Goal: Purchase product/service

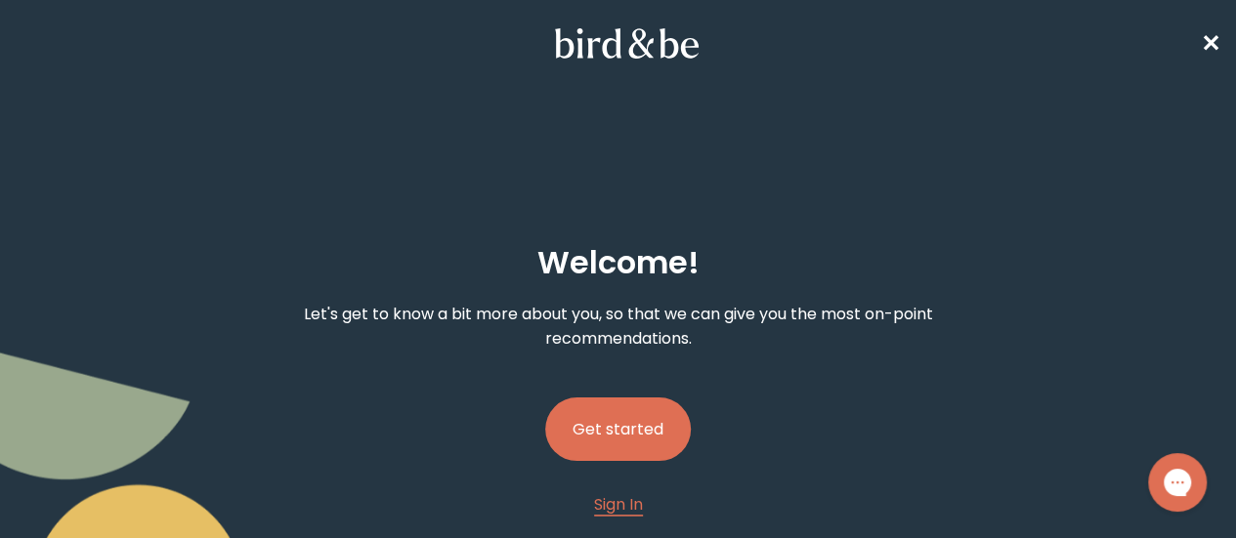
click at [624, 398] on button "Get started" at bounding box center [618, 430] width 146 height 64
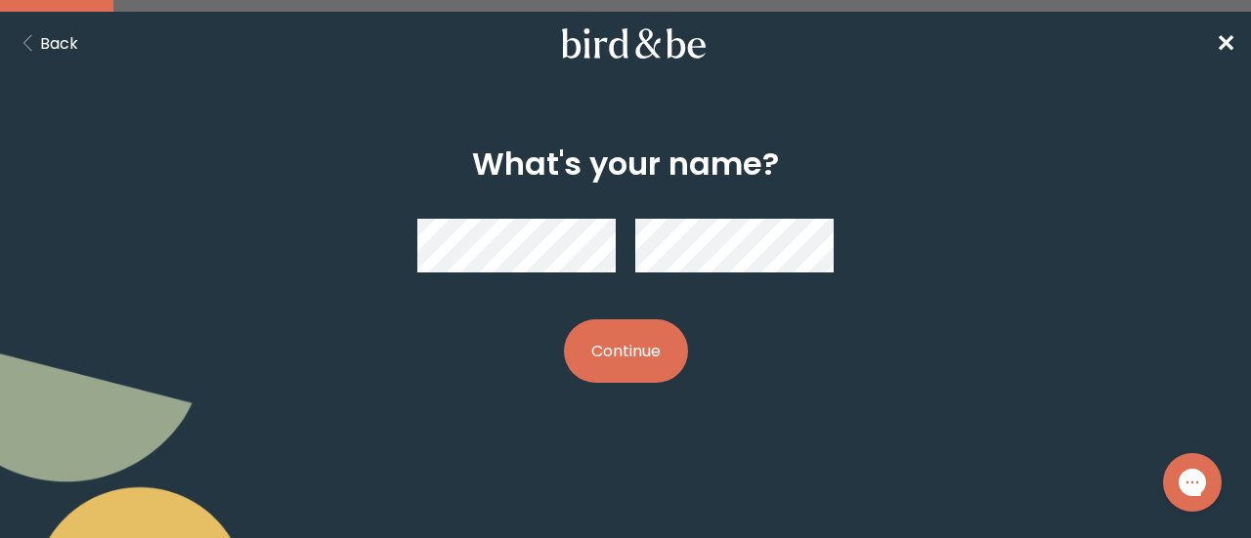
click at [598, 340] on button "Continue" at bounding box center [626, 352] width 124 height 64
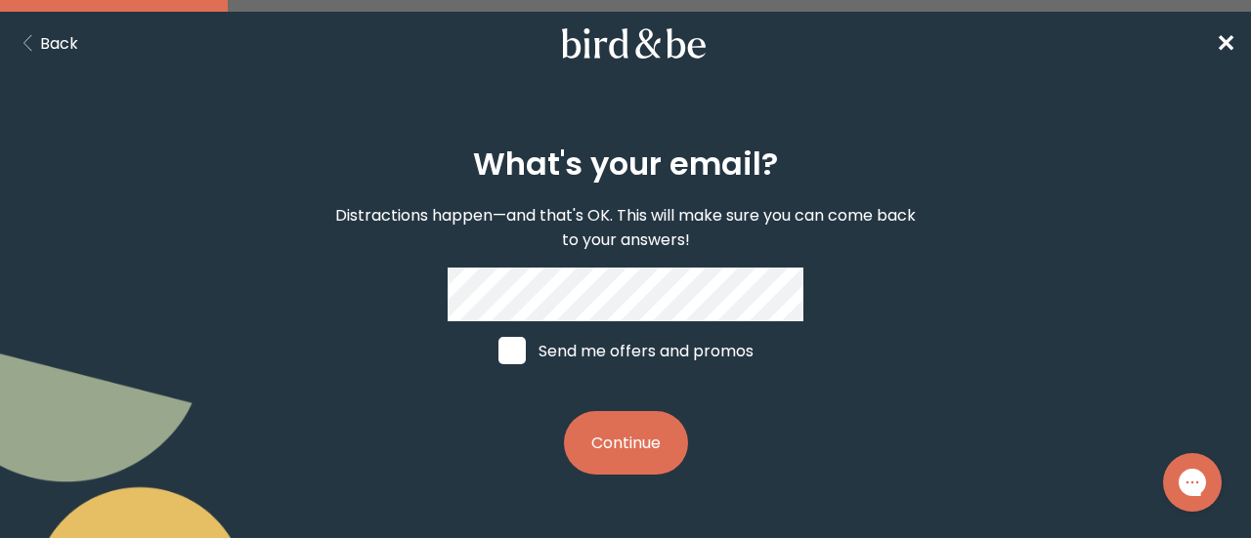
click at [645, 448] on button "Continue" at bounding box center [626, 443] width 124 height 64
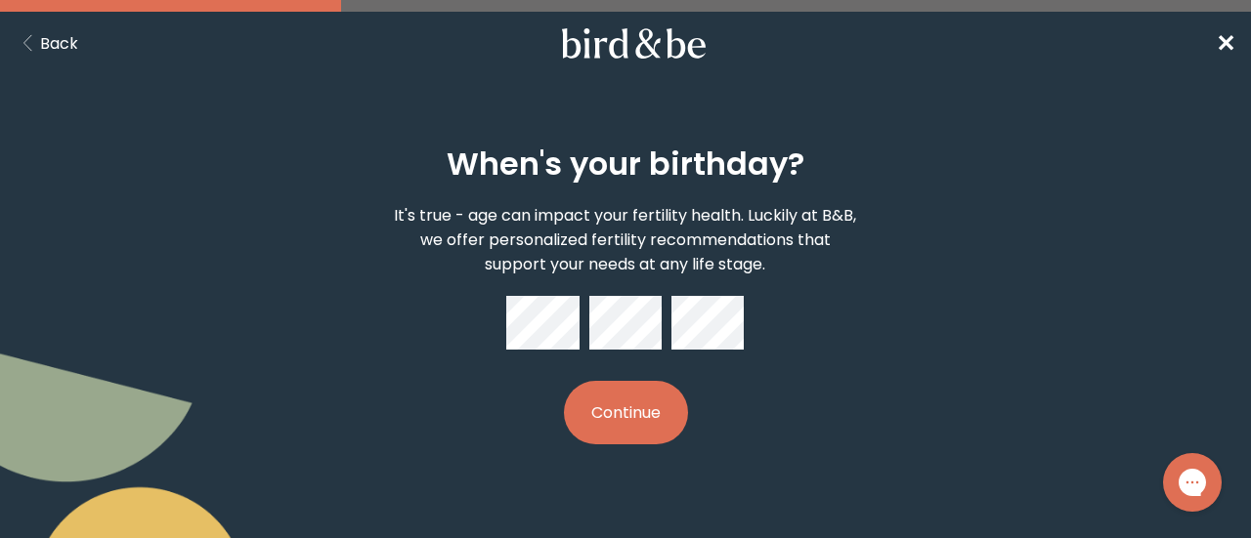
click at [564, 381] on button "Continue" at bounding box center [626, 413] width 124 height 64
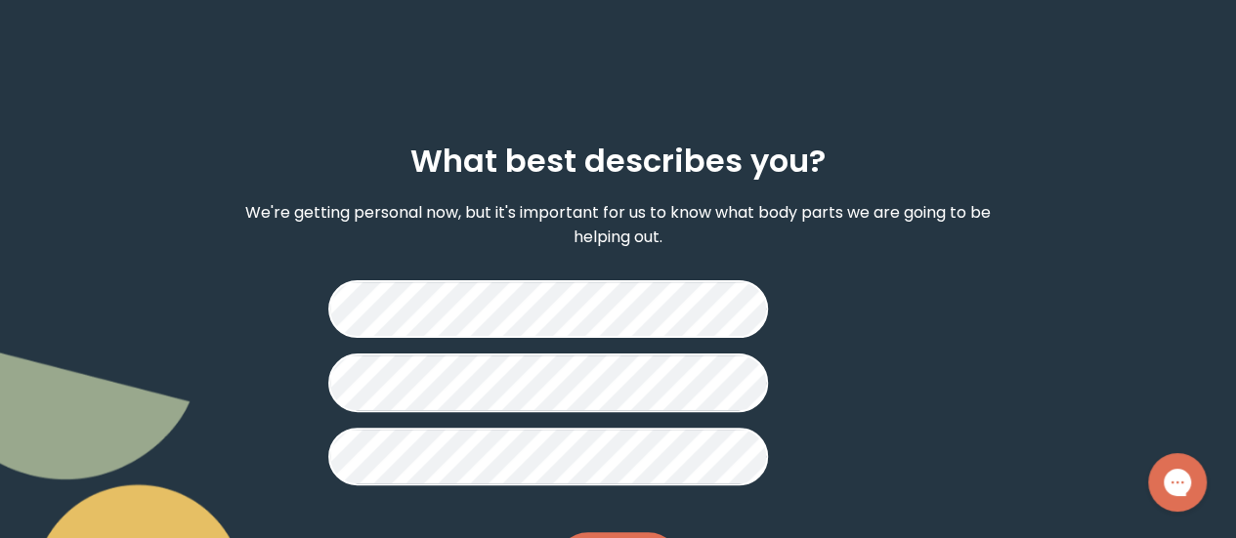
scroll to position [102, 0]
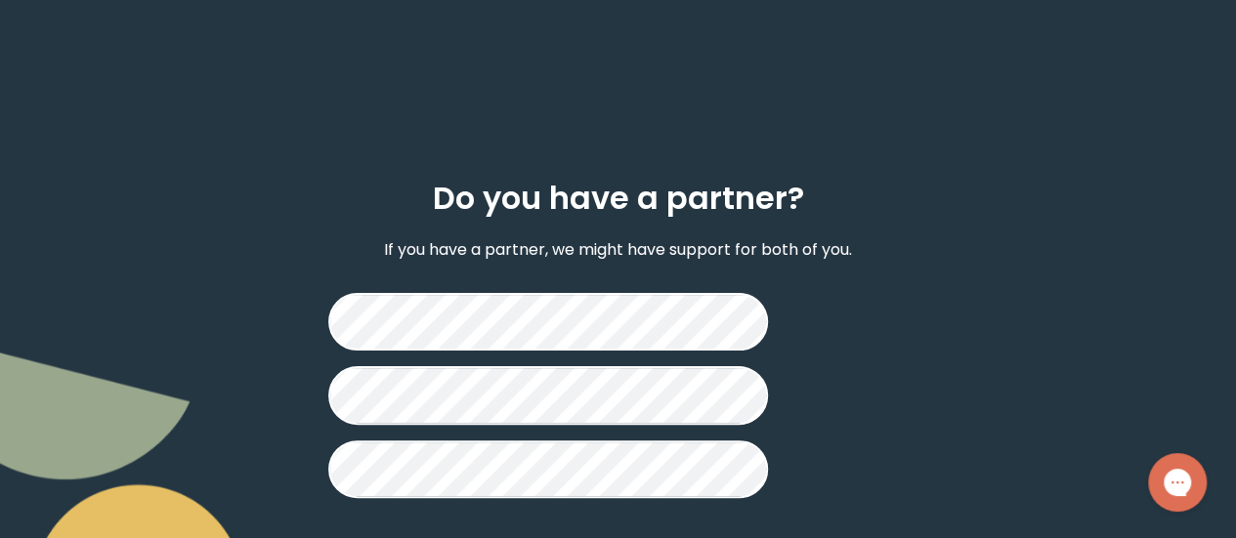
scroll to position [79, 0]
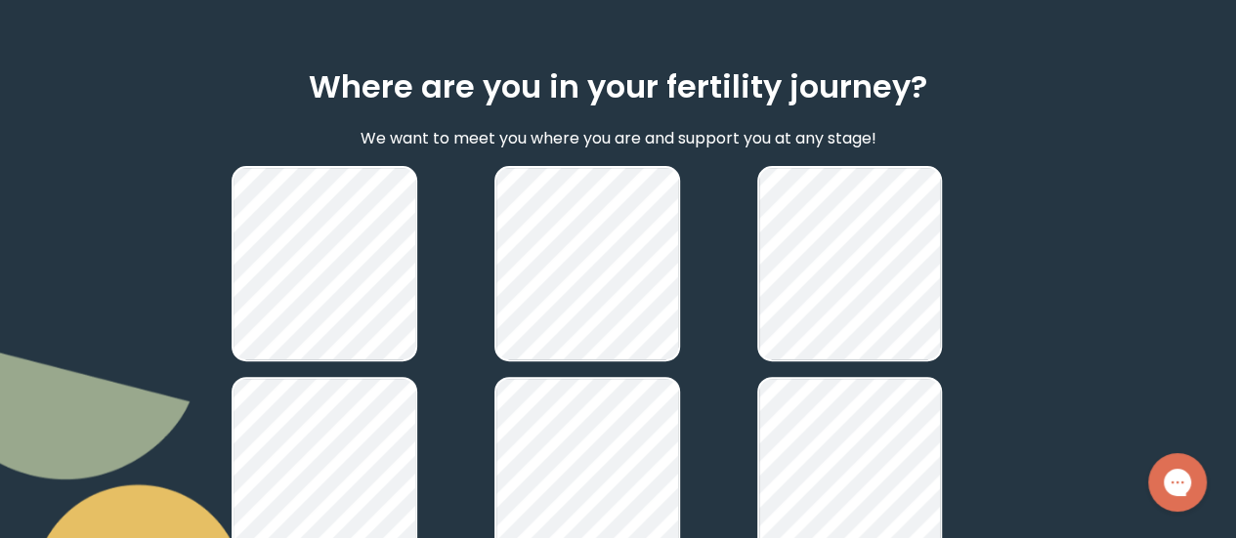
scroll to position [373, 0]
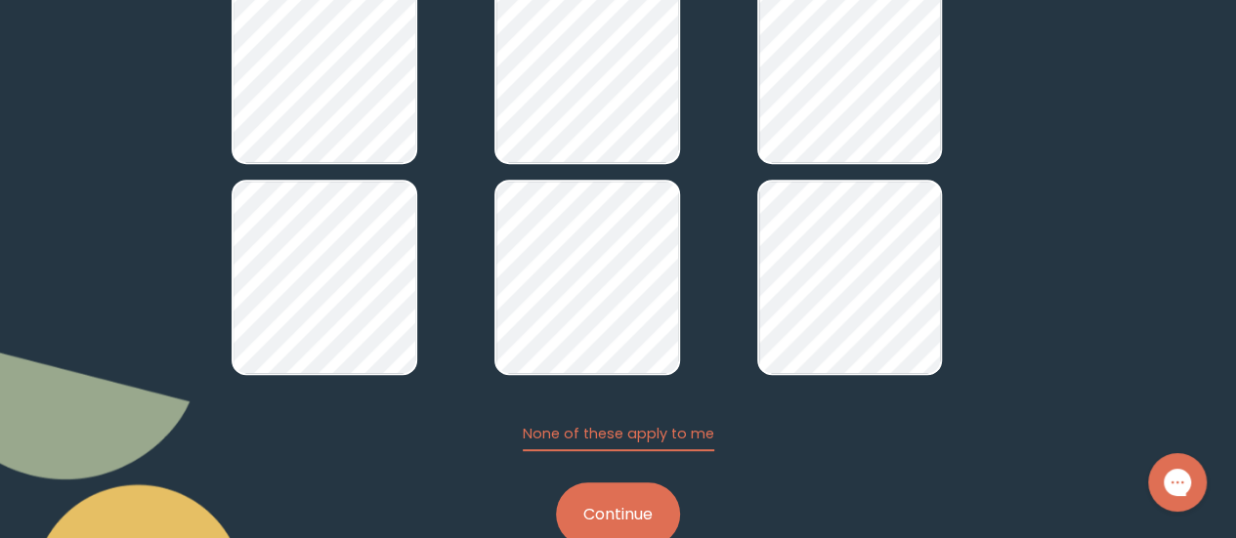
click at [615, 483] on button "Continue" at bounding box center [618, 515] width 124 height 64
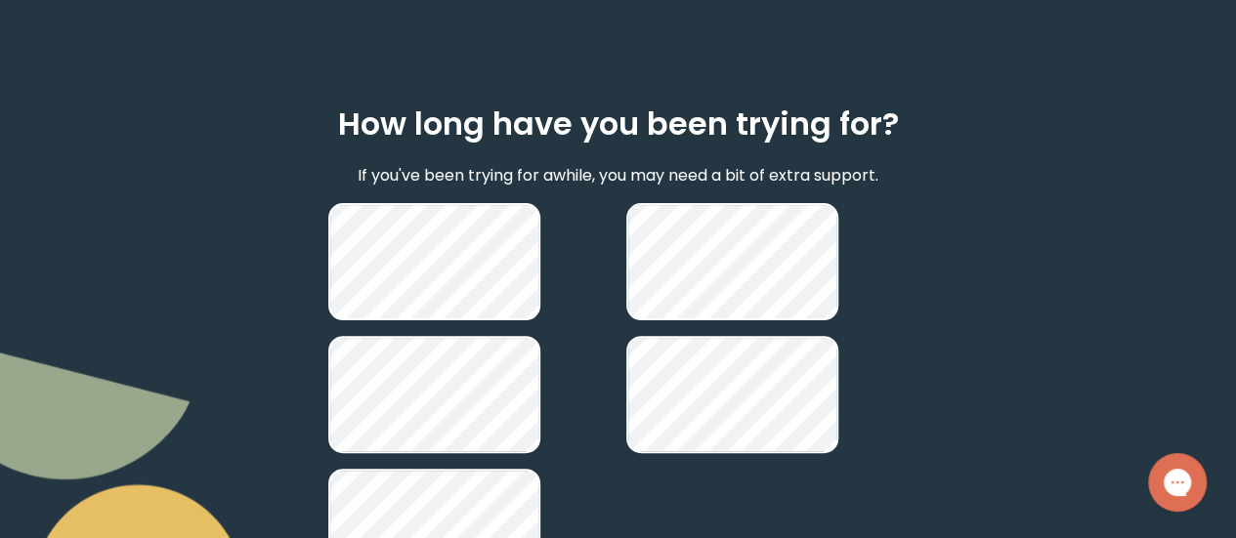
scroll to position [226, 0]
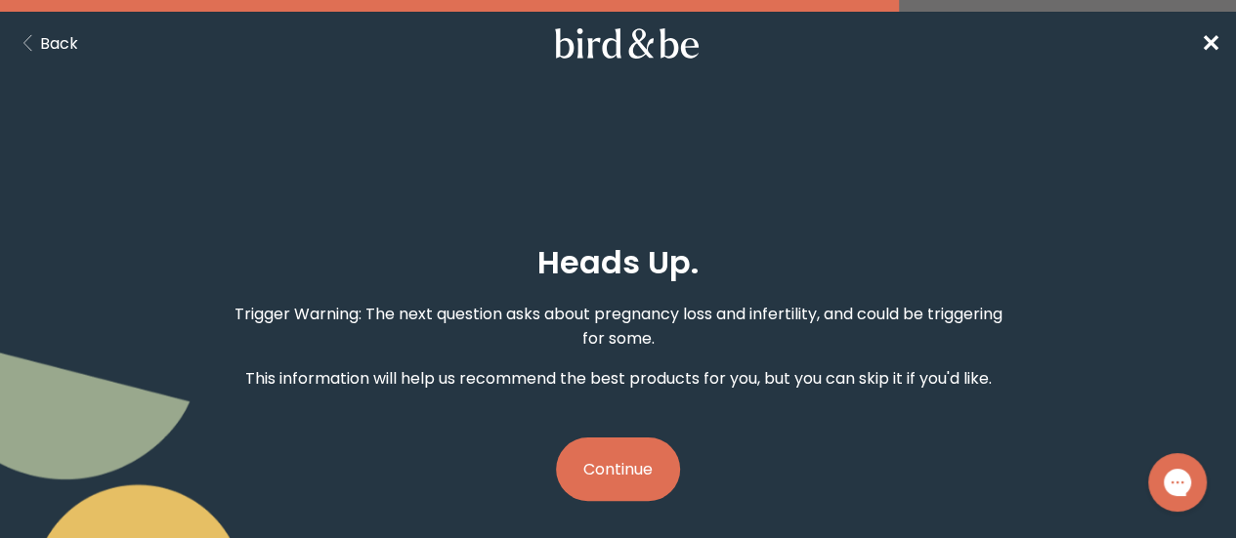
scroll to position [4, 0]
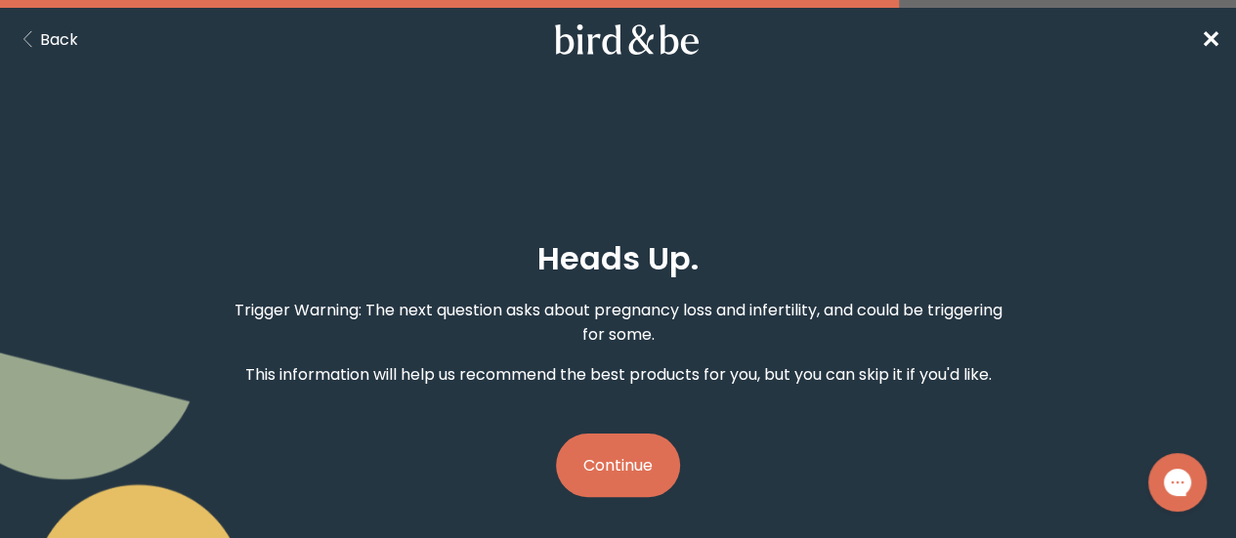
click at [618, 434] on button "Continue" at bounding box center [618, 466] width 124 height 64
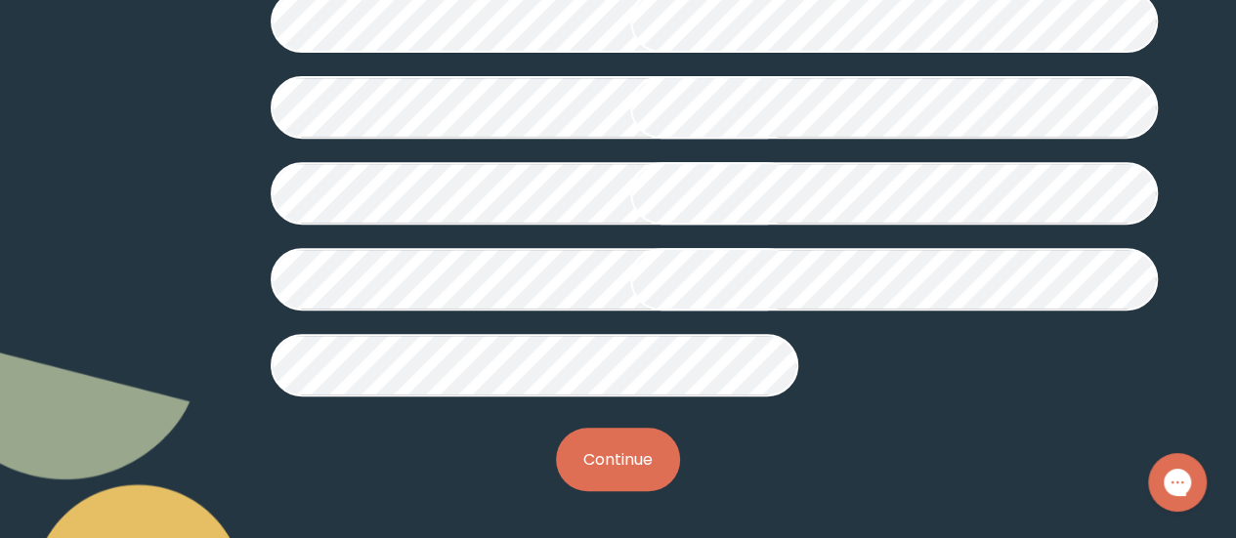
scroll to position [686, 0]
click at [614, 469] on button "Continue" at bounding box center [618, 460] width 124 height 64
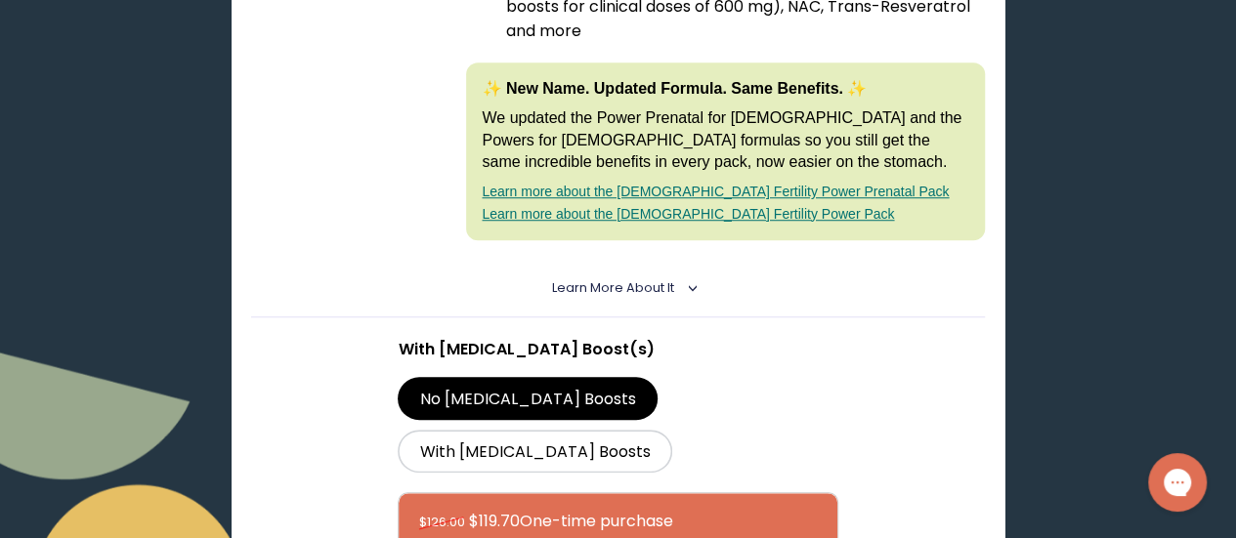
scroll to position [640, 0]
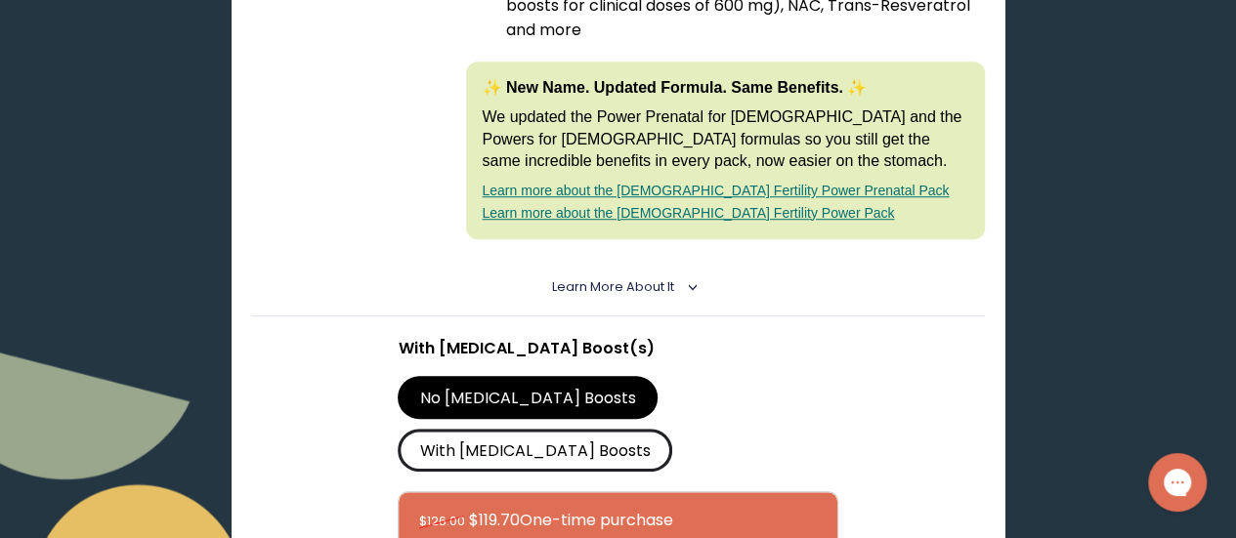
click at [657, 429] on label "With [MEDICAL_DATA] Boosts" at bounding box center [535, 450] width 275 height 43
click at [0, 0] on input "With [MEDICAL_DATA] Boosts" at bounding box center [0, 0] width 0 height 0
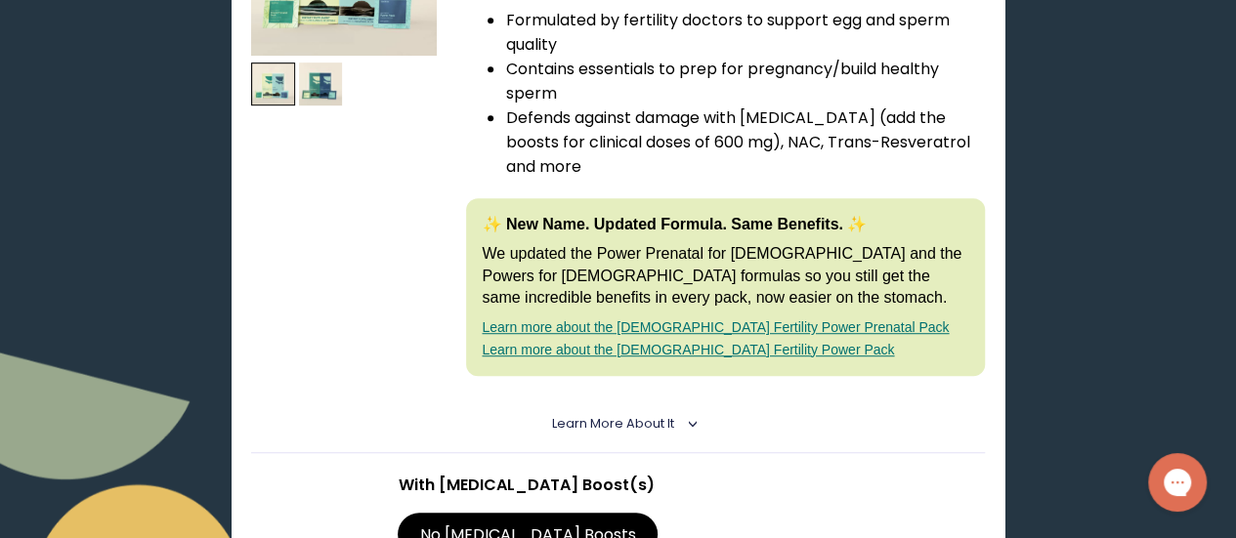
scroll to position [504, 0]
click at [659, 414] on span "Learn More About it" at bounding box center [613, 422] width 122 height 17
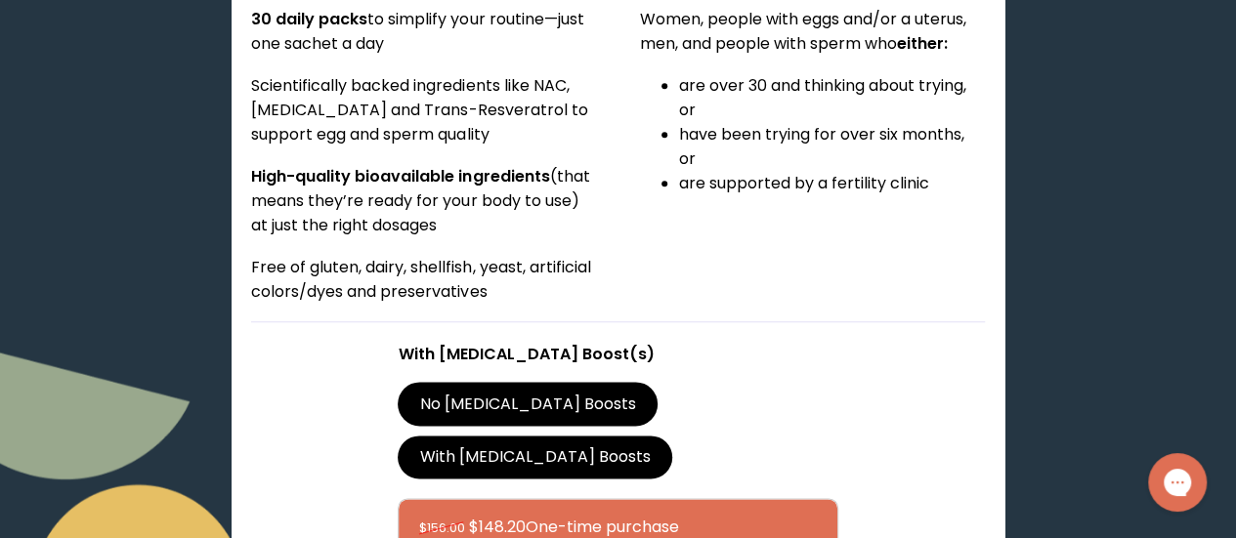
scroll to position [1053, 0]
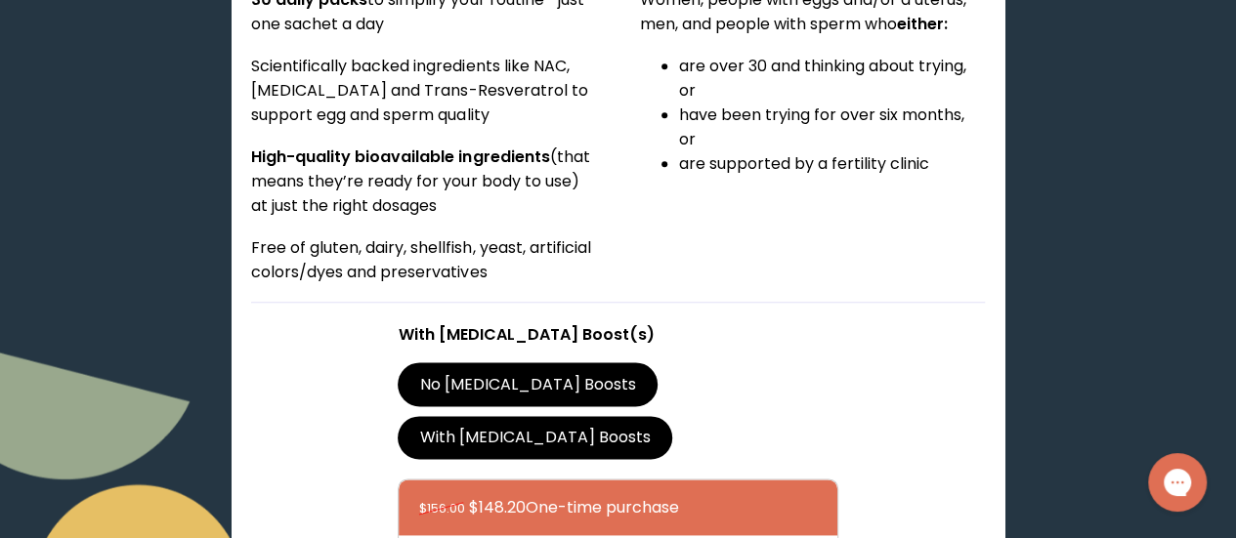
click at [489, 363] on label "No [MEDICAL_DATA] Boosts" at bounding box center [528, 384] width 260 height 43
click at [0, 0] on input "No [MEDICAL_DATA] Boosts" at bounding box center [0, 0] width 0 height 0
click at [649, 416] on label "With [MEDICAL_DATA] Boosts" at bounding box center [535, 437] width 275 height 43
click at [0, 0] on input "With [MEDICAL_DATA] Boosts" at bounding box center [0, 0] width 0 height 0
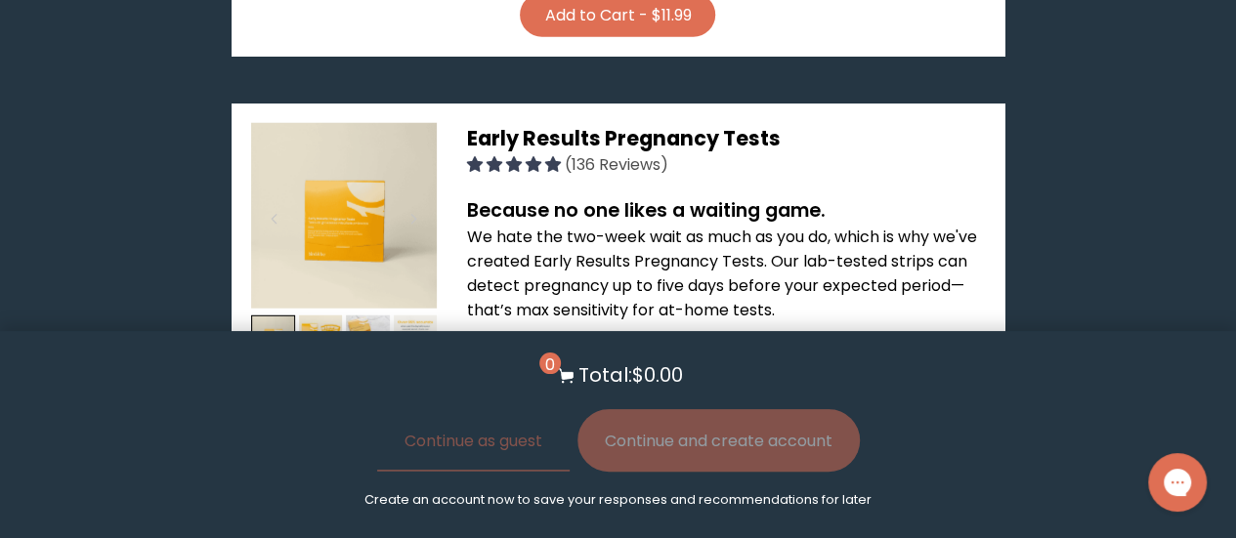
scroll to position [2609, 0]
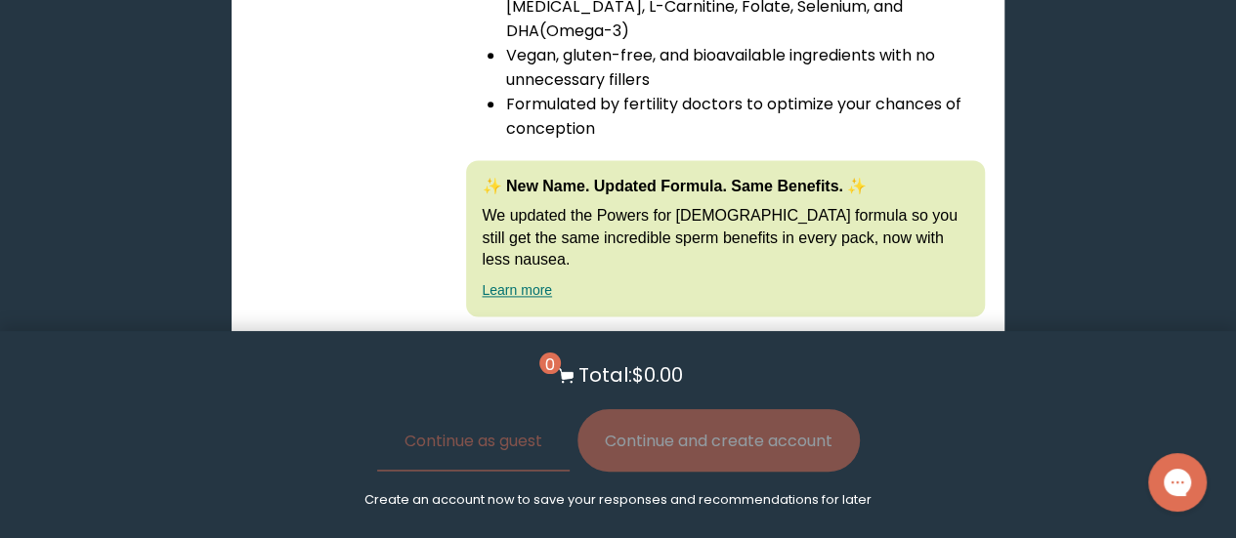
scroll to position [4939, 0]
click at [664, 505] on label "With [MEDICAL_DATA] Boost" at bounding box center [531, 526] width 267 height 43
click at [0, 0] on input "With [MEDICAL_DATA] Boost" at bounding box center [0, 0] width 0 height 0
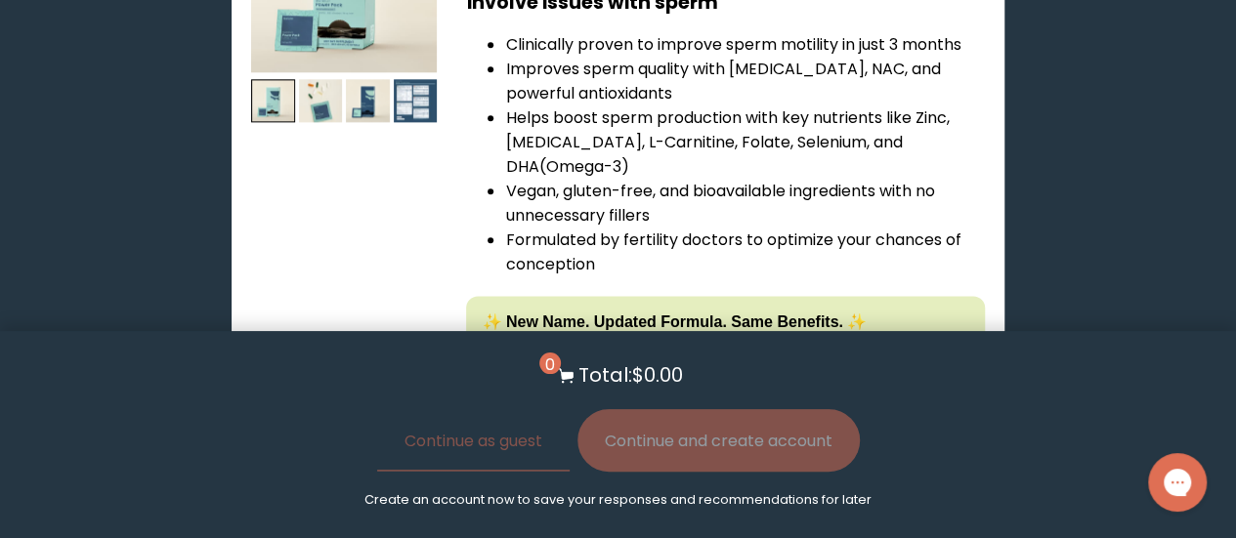
scroll to position [4804, 0]
click at [655, 491] on span "Learn More About it" at bounding box center [613, 499] width 122 height 17
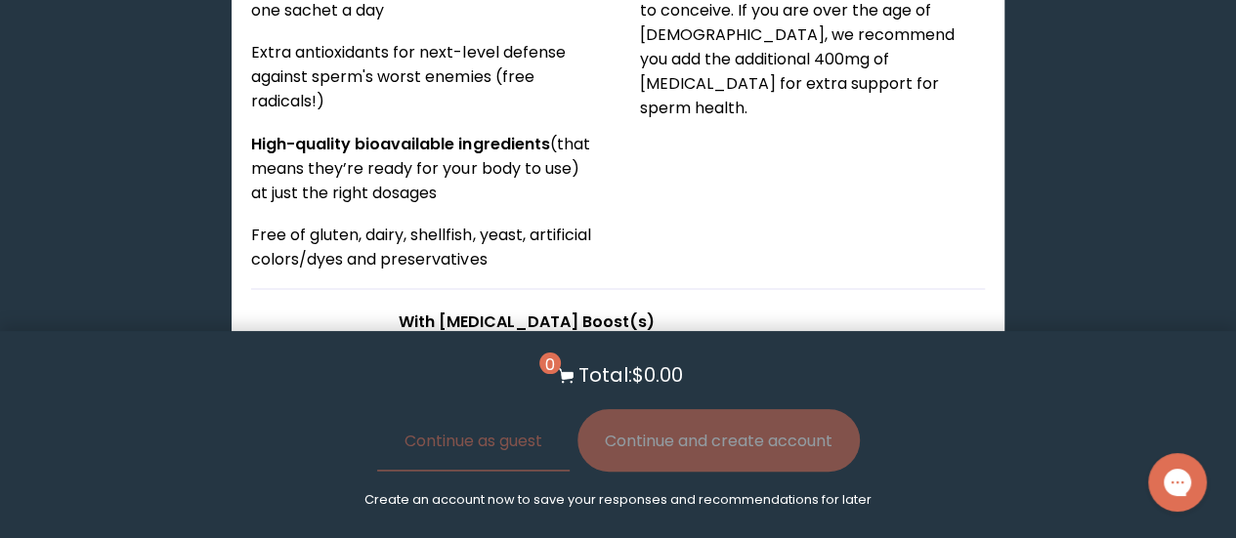
scroll to position [5444, 0]
click at [418, 535] on input "$70.20 Subscribe + Free Shipping" at bounding box center [417, 535] width 1 height 1
radio input "true"
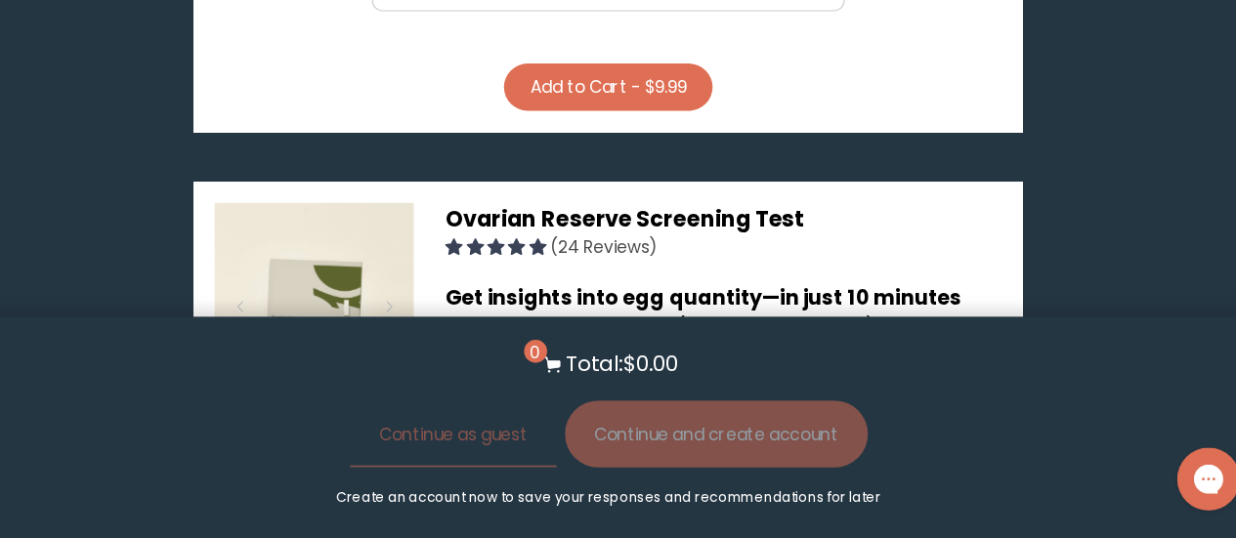
scroll to position [3318, 0]
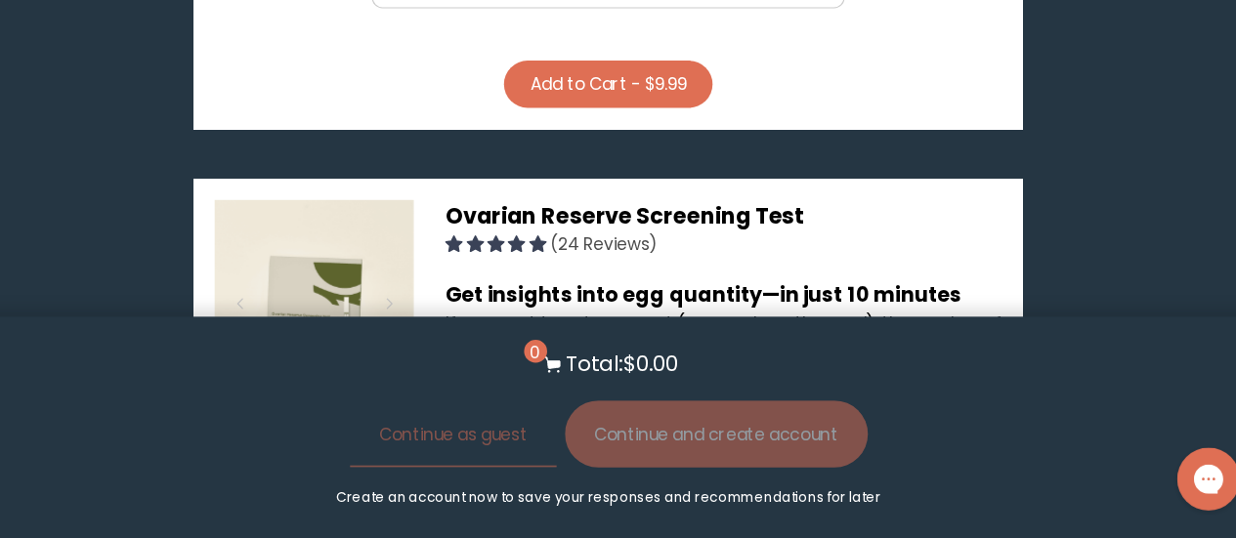
click at [324, 415] on img at bounding box center [321, 437] width 44 height 44
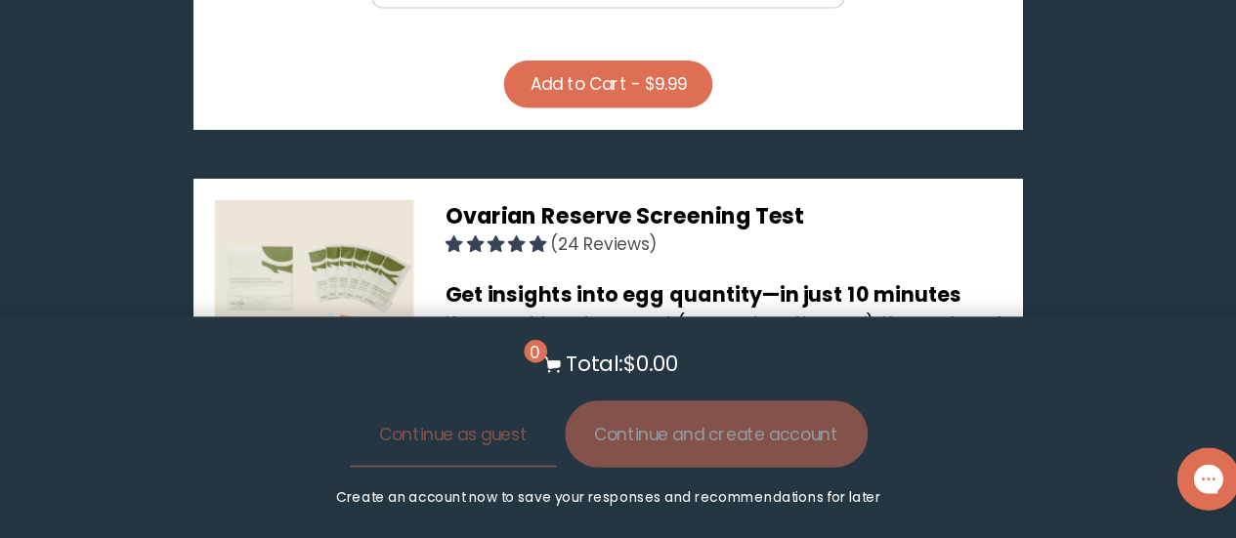
click at [370, 415] on img at bounding box center [368, 437] width 44 height 44
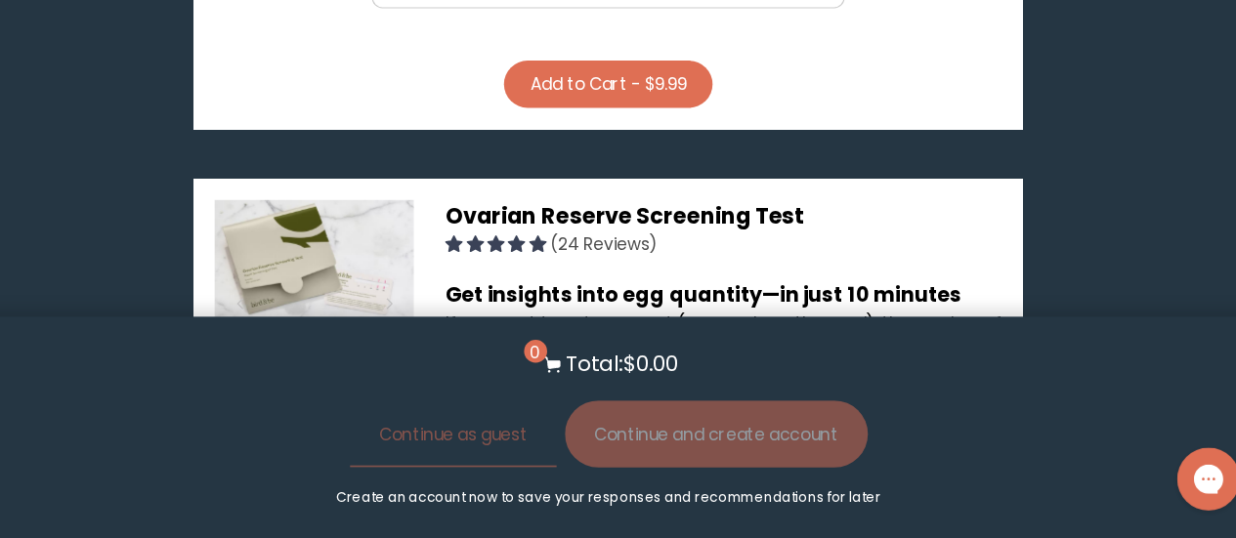
click at [417, 415] on img at bounding box center [416, 437] width 44 height 44
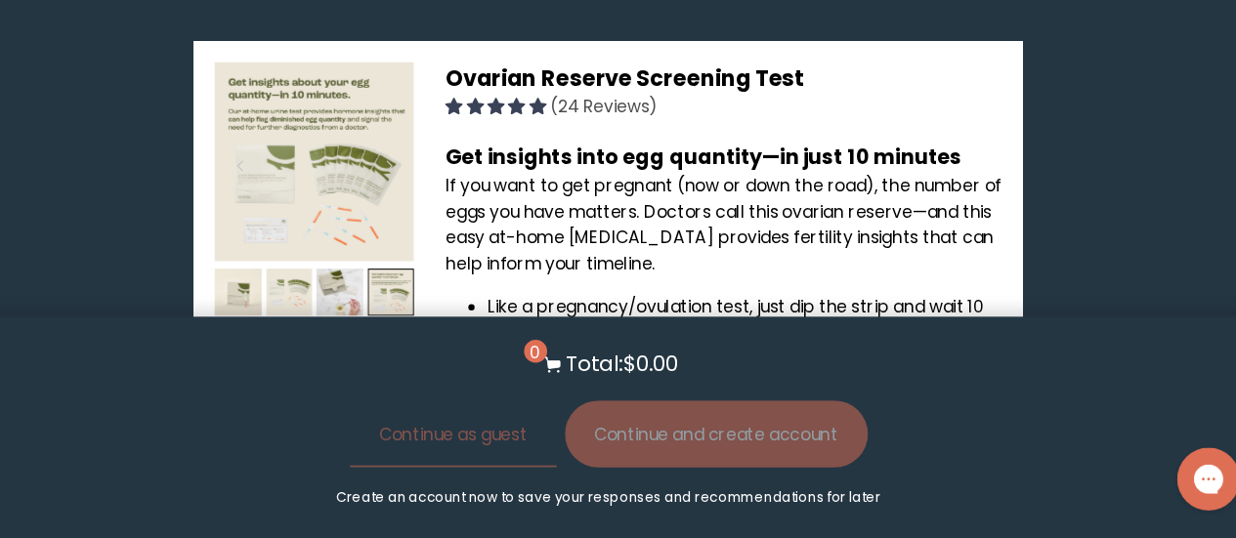
scroll to position [3504, 0]
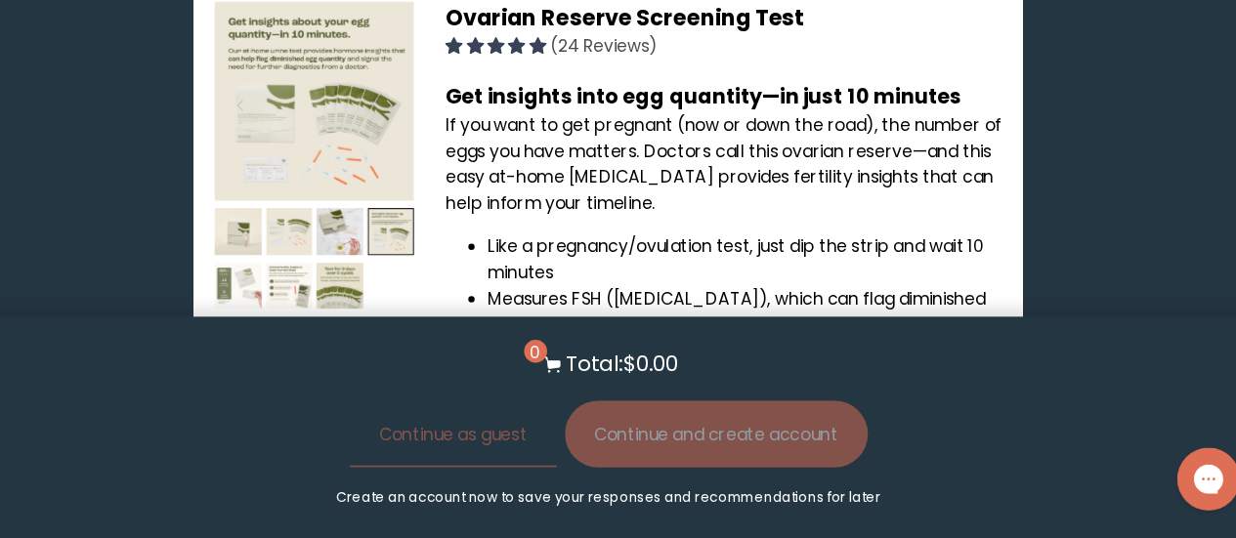
click at [271, 280] on img at bounding box center [273, 302] width 44 height 44
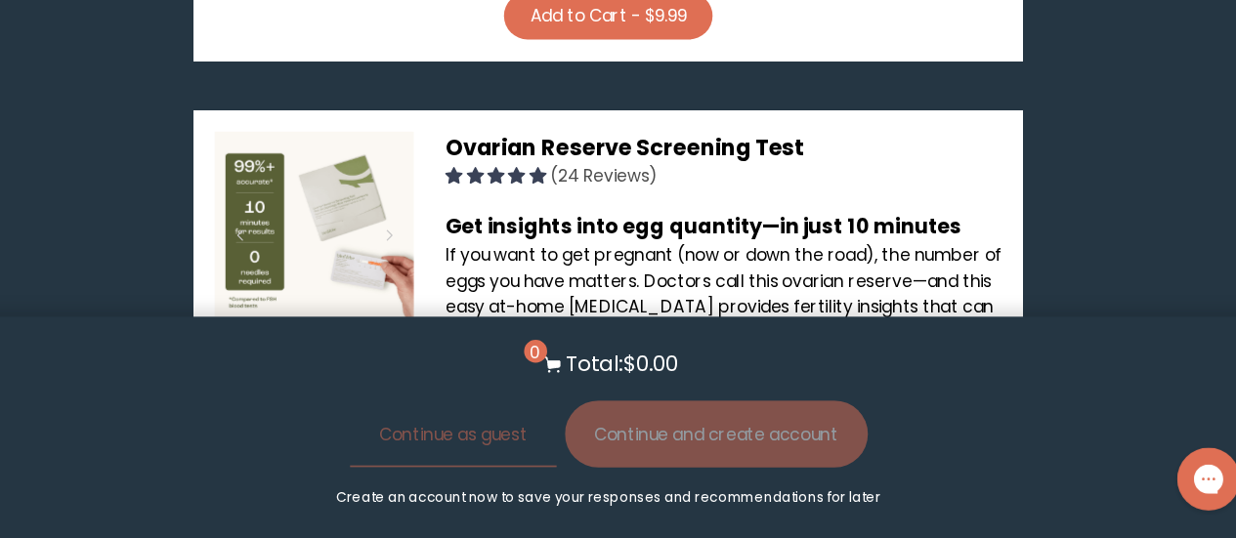
scroll to position [3389, 0]
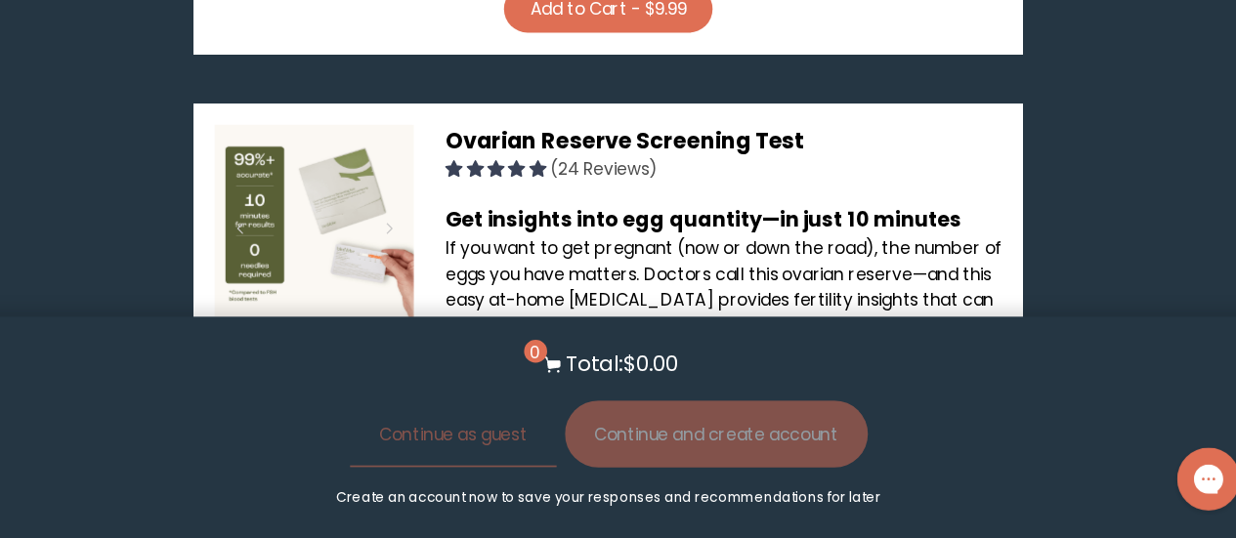
click at [306, 396] on img at bounding box center [321, 418] width 44 height 44
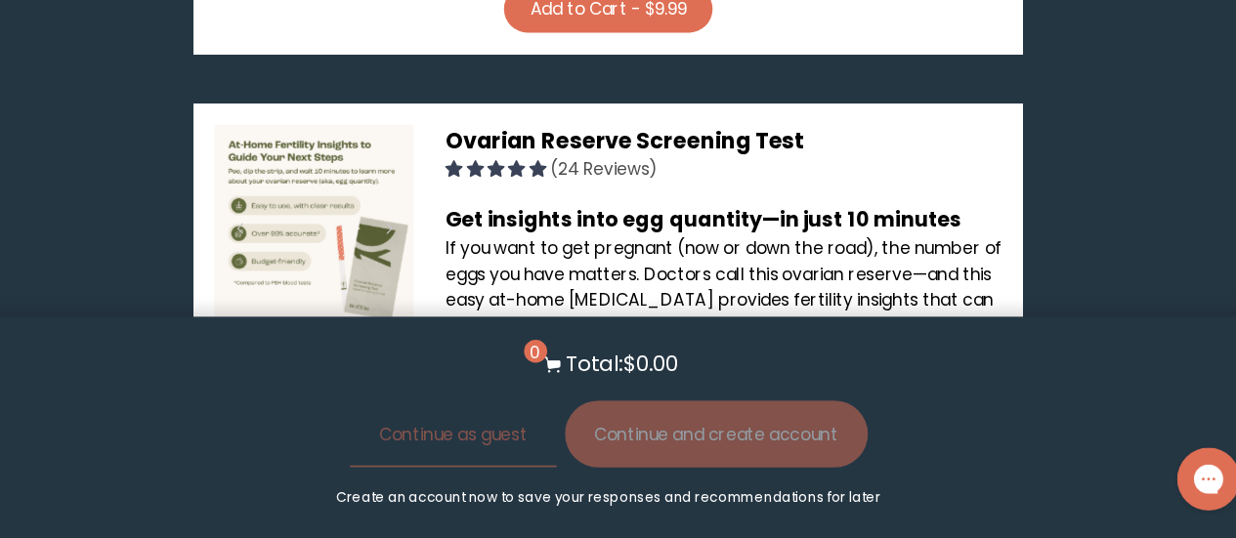
click at [378, 396] on img at bounding box center [368, 418] width 44 height 44
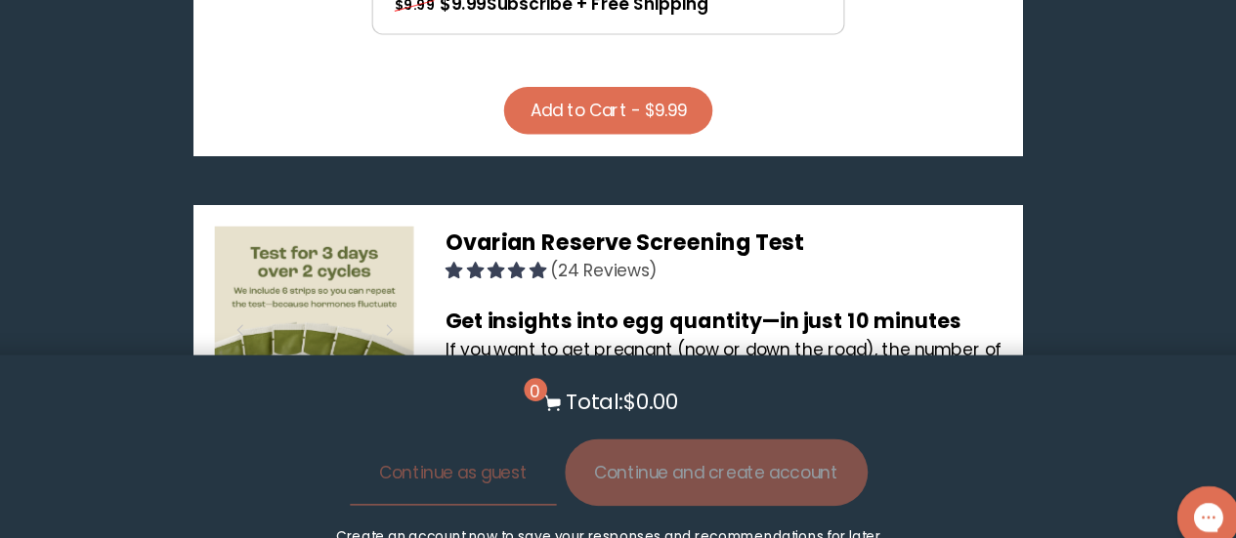
scroll to position [3330, 0]
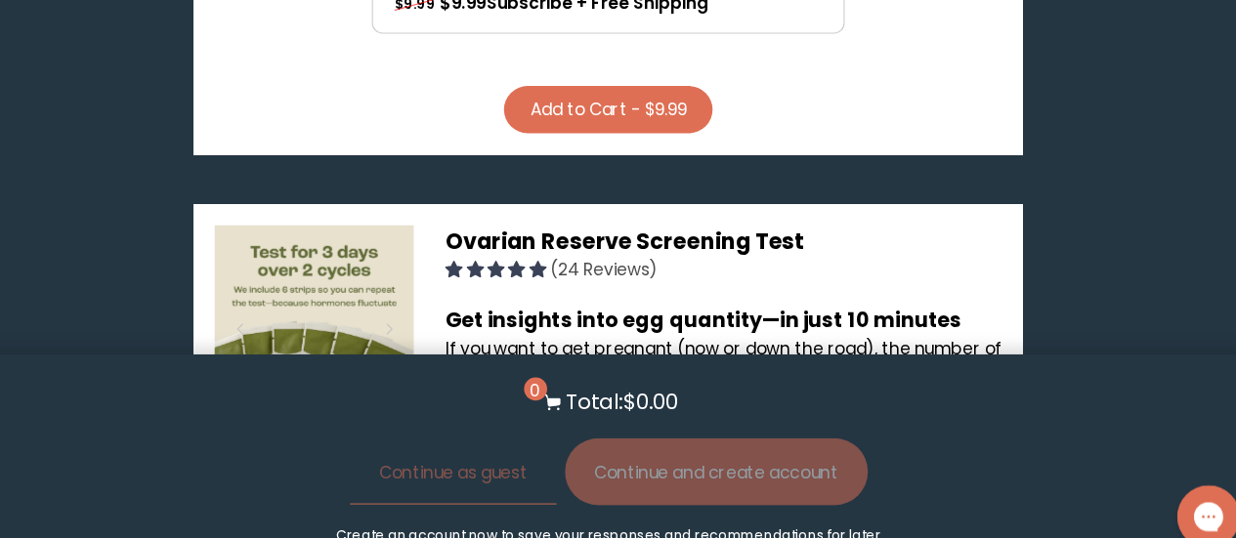
click at [304, 454] on img at bounding box center [321, 476] width 44 height 44
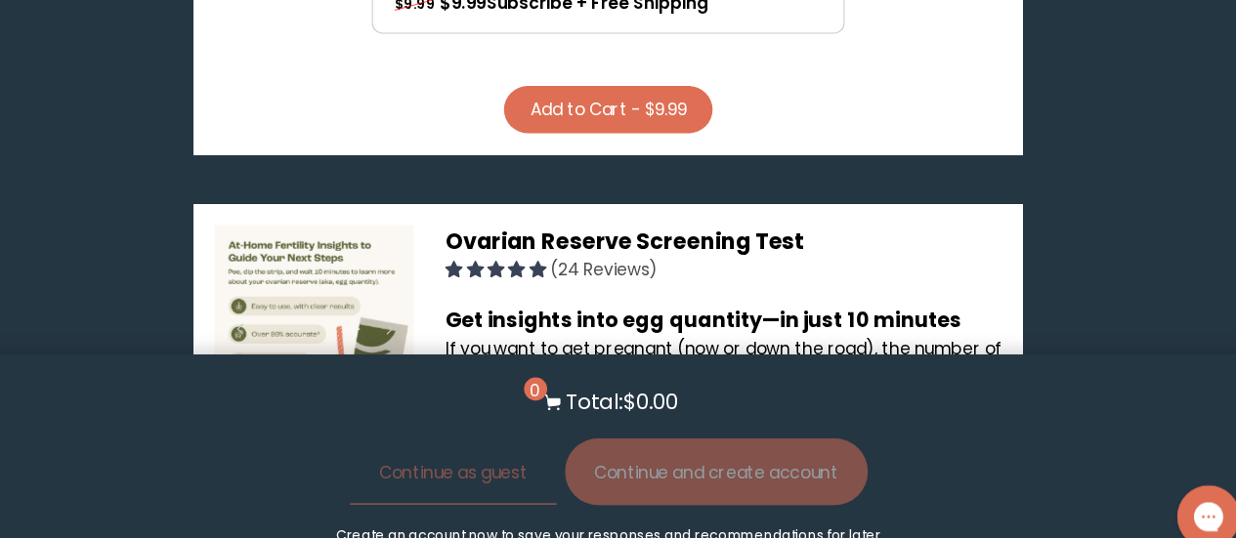
drag, startPoint x: 250, startPoint y: 296, endPoint x: 277, endPoint y: 280, distance: 30.7
click at [277, 280] on div "Ovarian Reserve Screening Test (24 Reviews) Get insights into egg quantity—in j…" at bounding box center [618, 509] width 772 height 635
click at [277, 404] on div at bounding box center [273, 429] width 44 height 51
